Goal: Use online tool/utility: Use online tool/utility

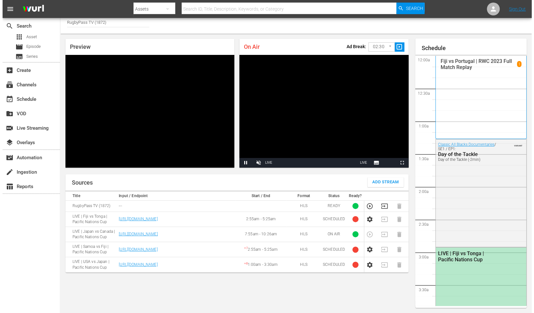
scroll to position [374, 0]
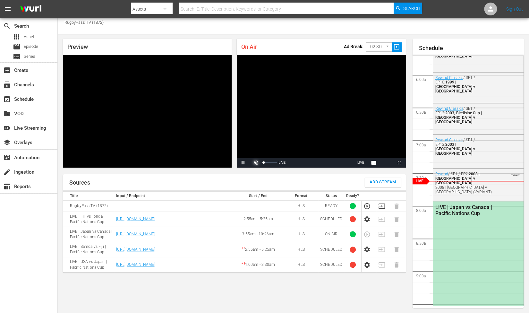
click at [256, 163] on span "Video Player" at bounding box center [256, 163] width 0 height 0
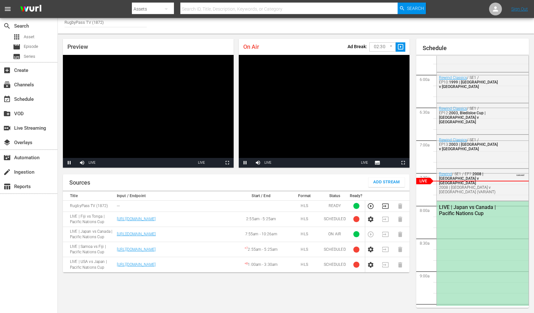
click at [377, 47] on body "menu Search By Assets Search ID, Title, Description, Keywords, or Category Sear…" at bounding box center [267, 152] width 534 height 313
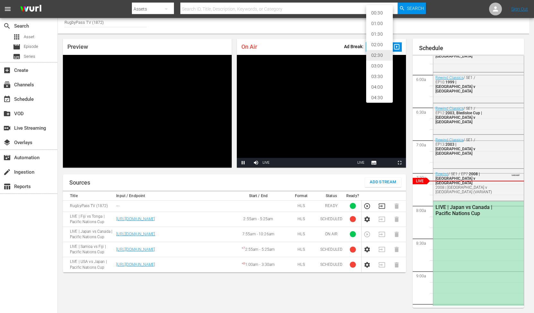
scroll to position [13, 0]
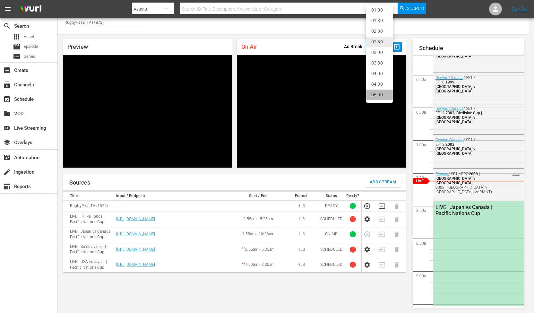
click at [385, 92] on li "05:00" at bounding box center [379, 95] width 27 height 11
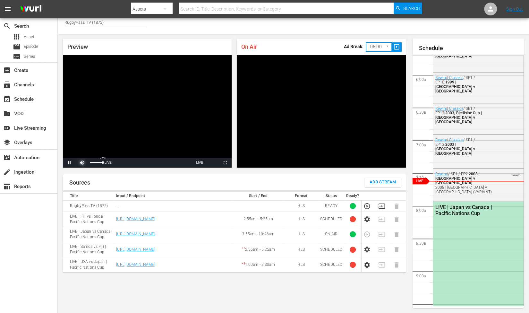
click at [82, 163] on span "Video Player" at bounding box center [82, 163] width 0 height 0
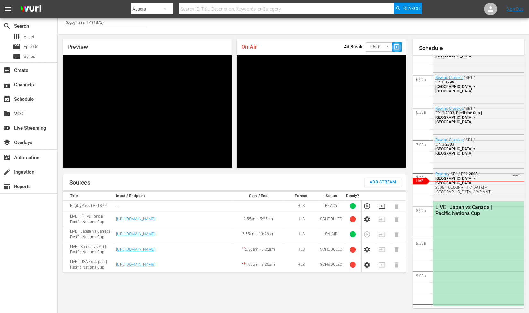
click at [397, 48] on span "slideshow_sharp" at bounding box center [396, 46] width 7 height 7
click at [397, 47] on span "slideshow_sharp" at bounding box center [396, 46] width 7 height 7
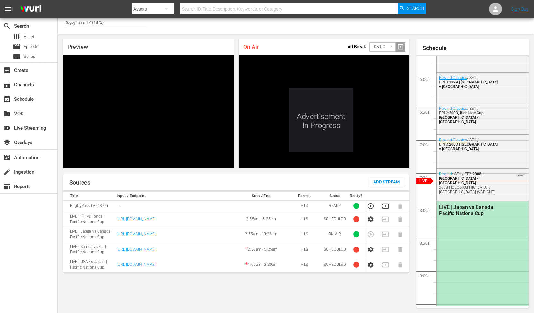
click at [379, 48] on body "menu Search By Assets Search ID, Title, Description, Keywords, or Category Sear…" at bounding box center [267, 152] width 534 height 313
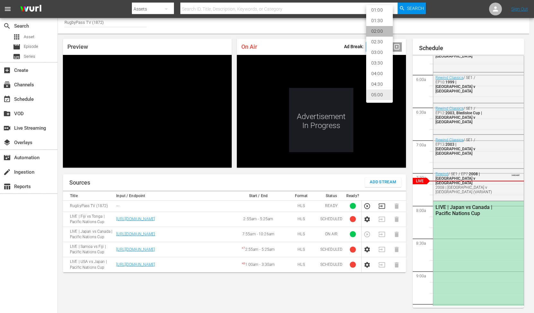
click at [380, 33] on li "02:00" at bounding box center [379, 31] width 27 height 11
type input "120"
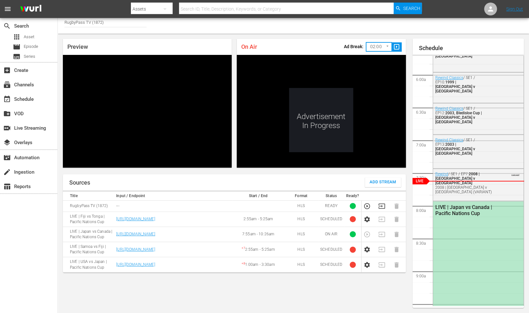
click at [359, 31] on div "Channel Title RugbyPass TV (1872)" at bounding box center [293, 23] width 471 height 19
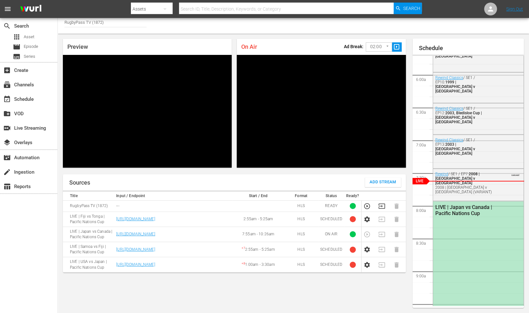
click at [396, 46] on span "slideshow_sharp" at bounding box center [396, 46] width 7 height 7
